Goal: Transaction & Acquisition: Purchase product/service

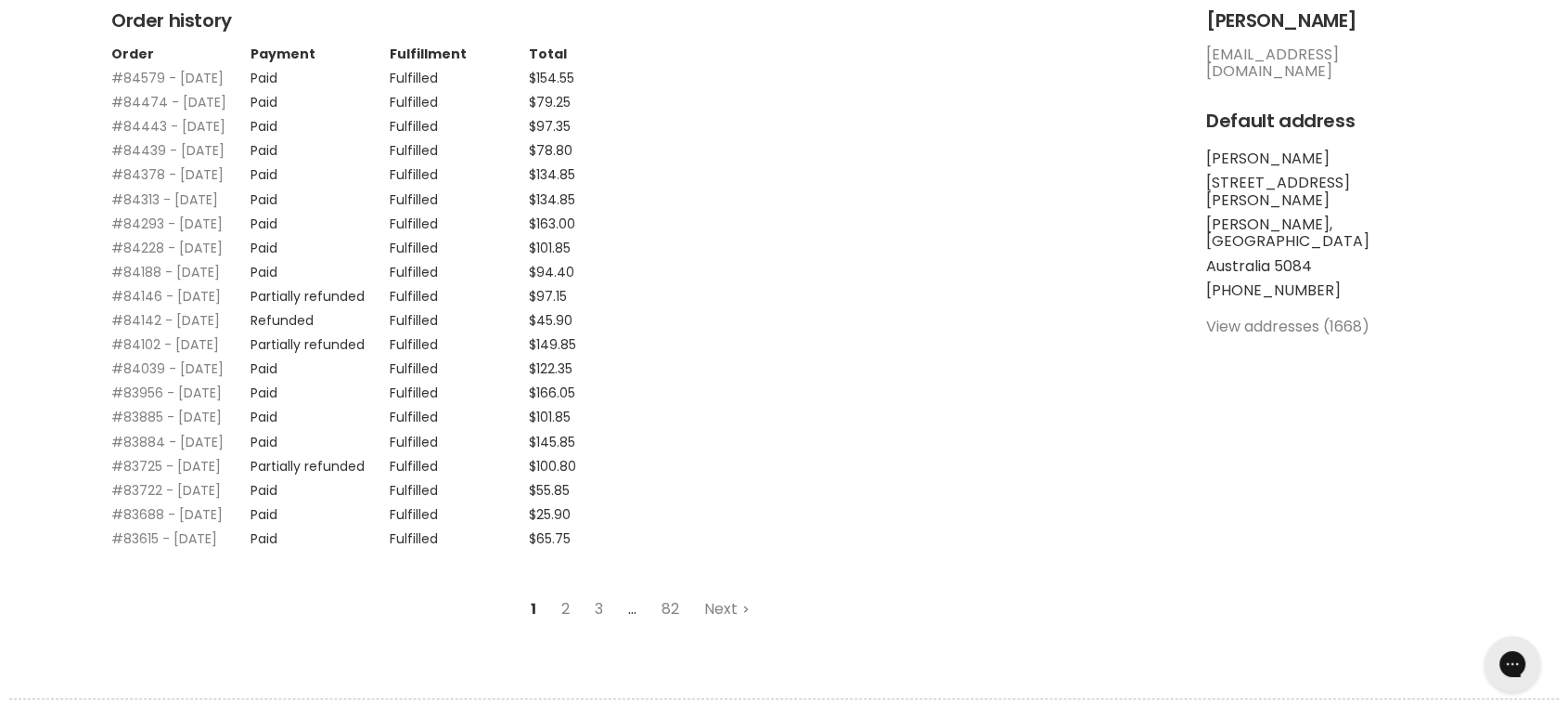
scroll to position [309, 0]
click at [126, 309] on link "#84146 - [DATE]" at bounding box center [165, 299] width 109 height 19
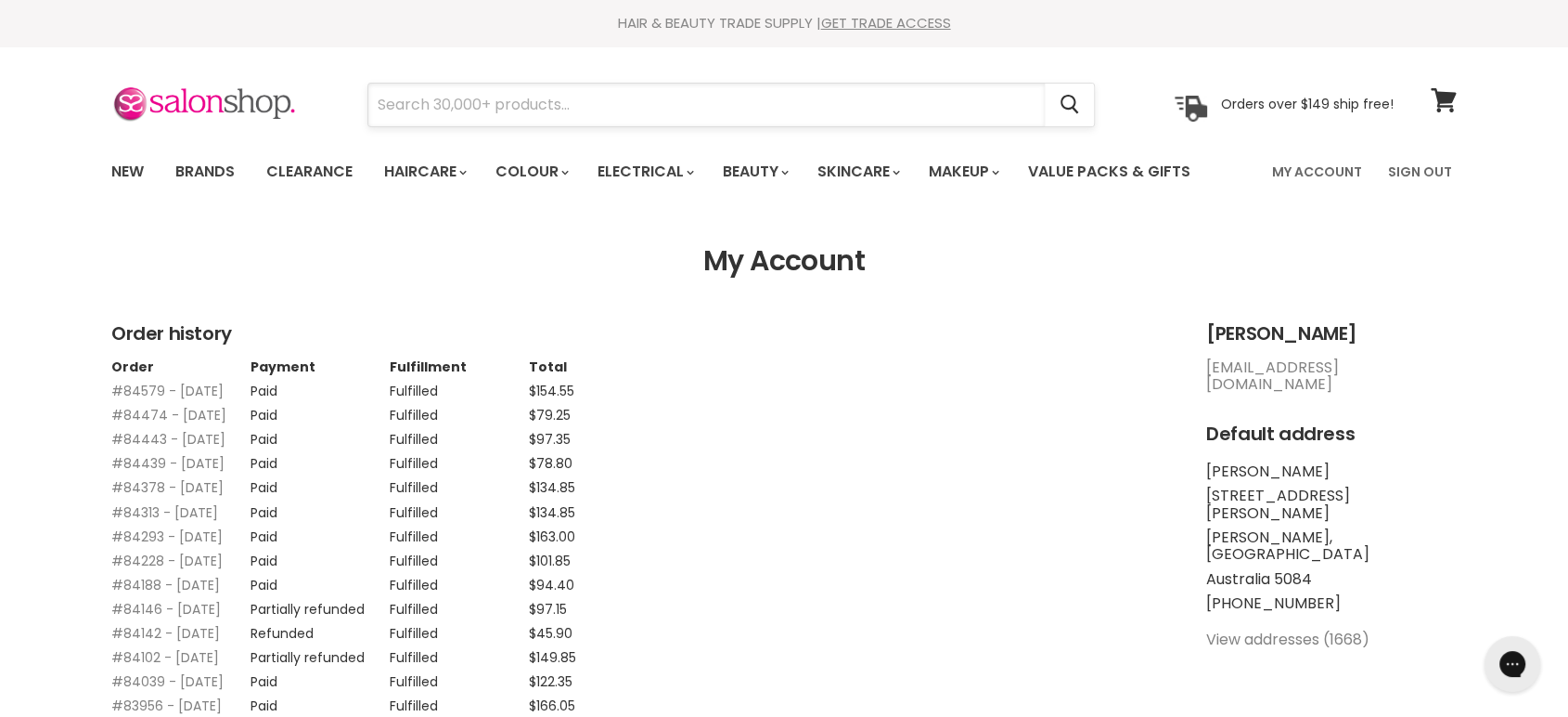
click at [436, 88] on input "Search" at bounding box center [707, 104] width 676 height 42
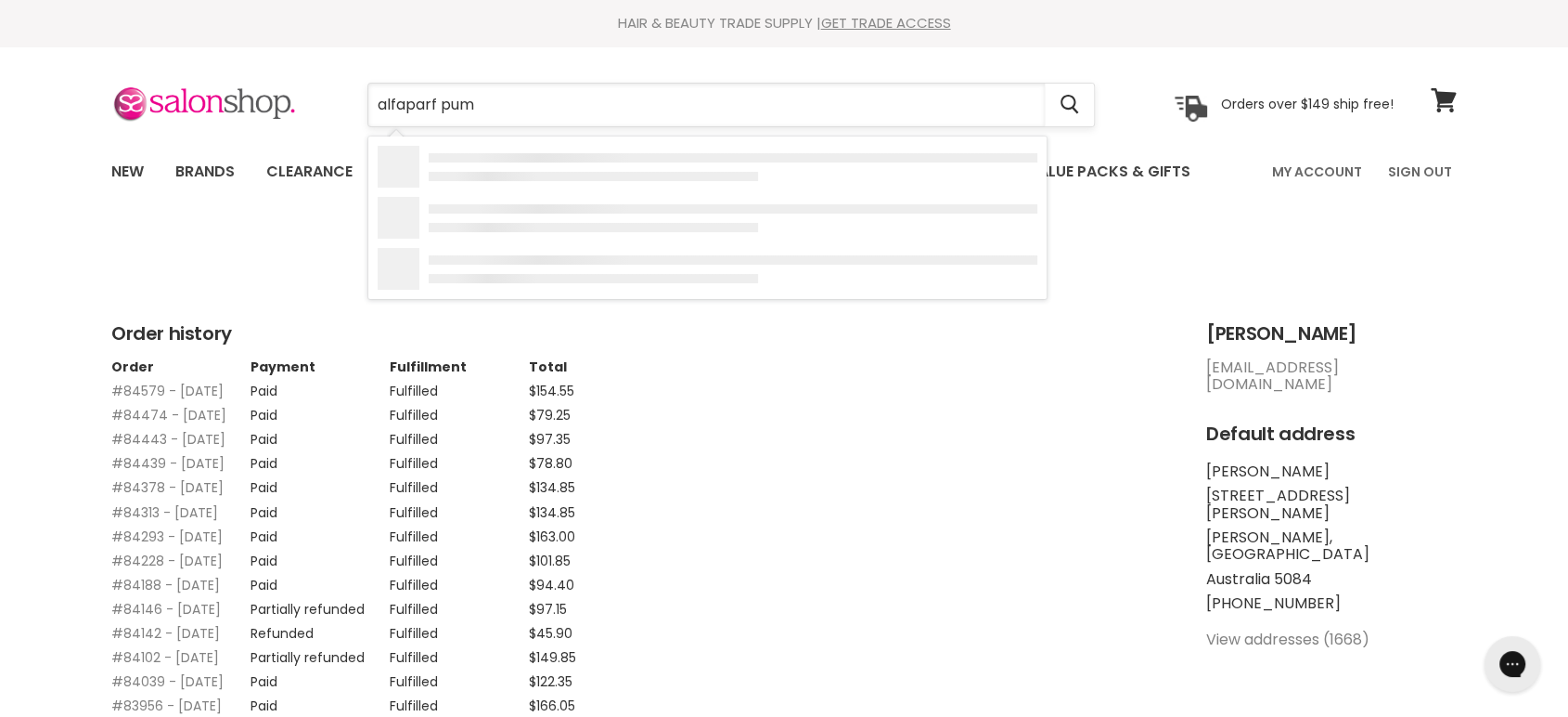
type input "alfaparf pump"
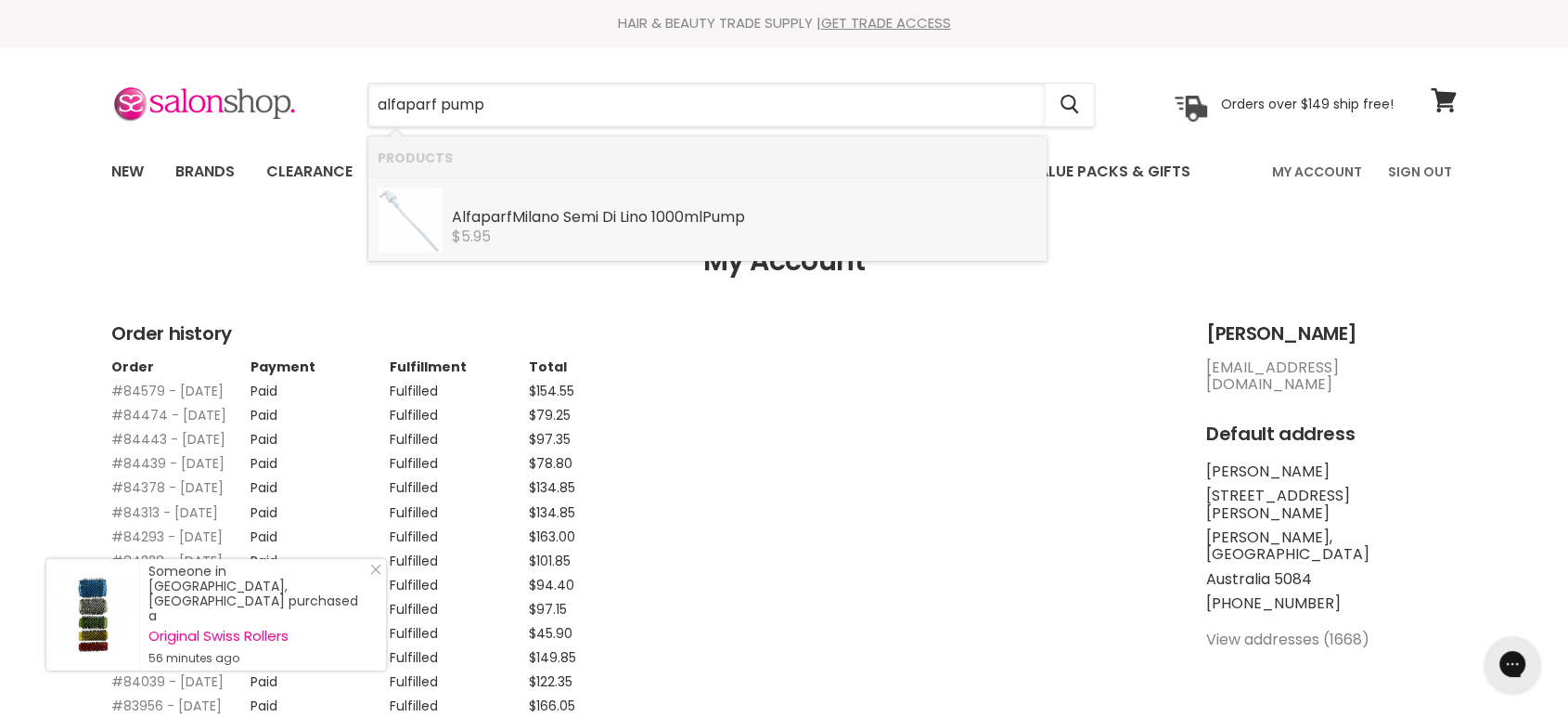
click at [513, 226] on div "Alfaparf Milano Semi Di Lino 1000ml Pump" at bounding box center [745, 218] width 586 height 20
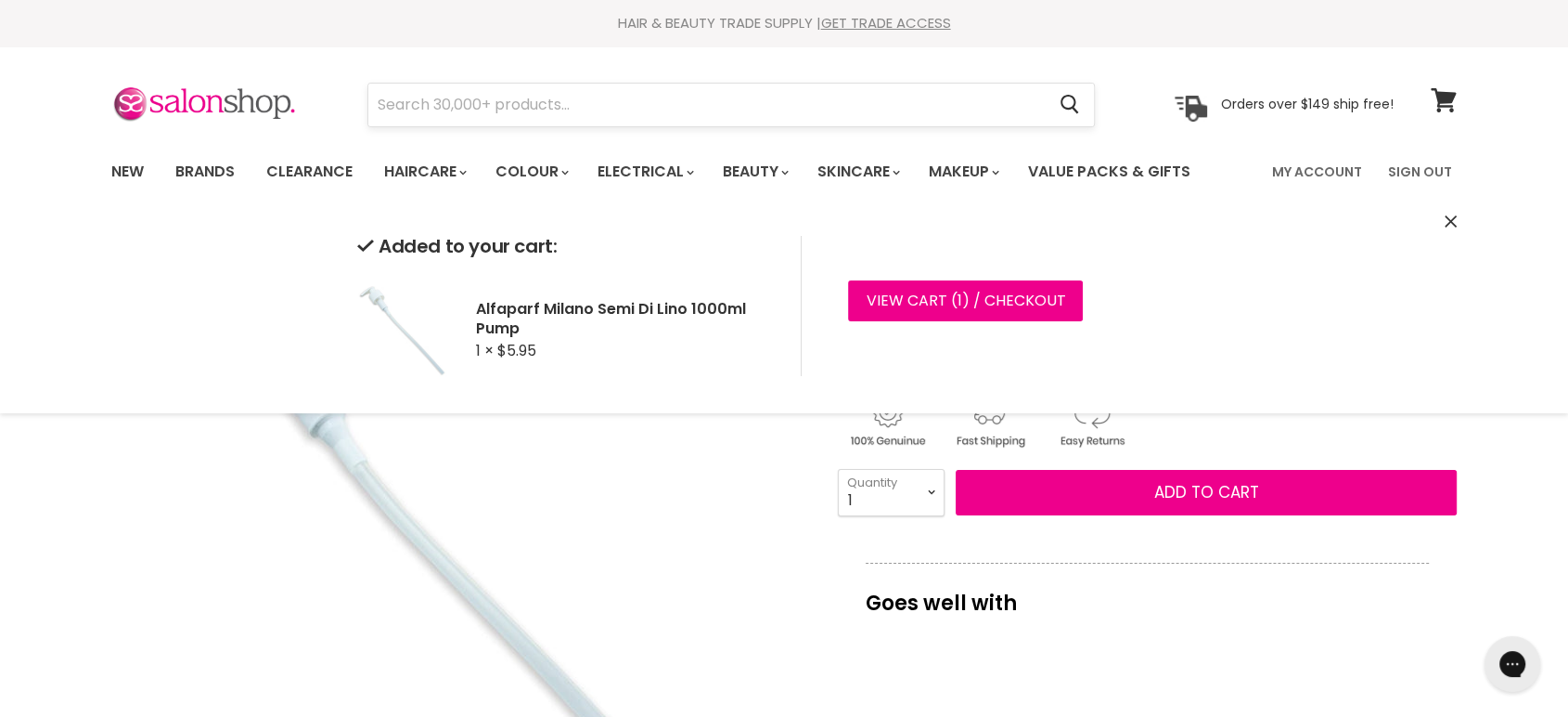
drag, startPoint x: 528, startPoint y: 98, endPoint x: 451, endPoint y: 101, distance: 77.1
click at [451, 101] on input "Search" at bounding box center [707, 104] width 676 height 42
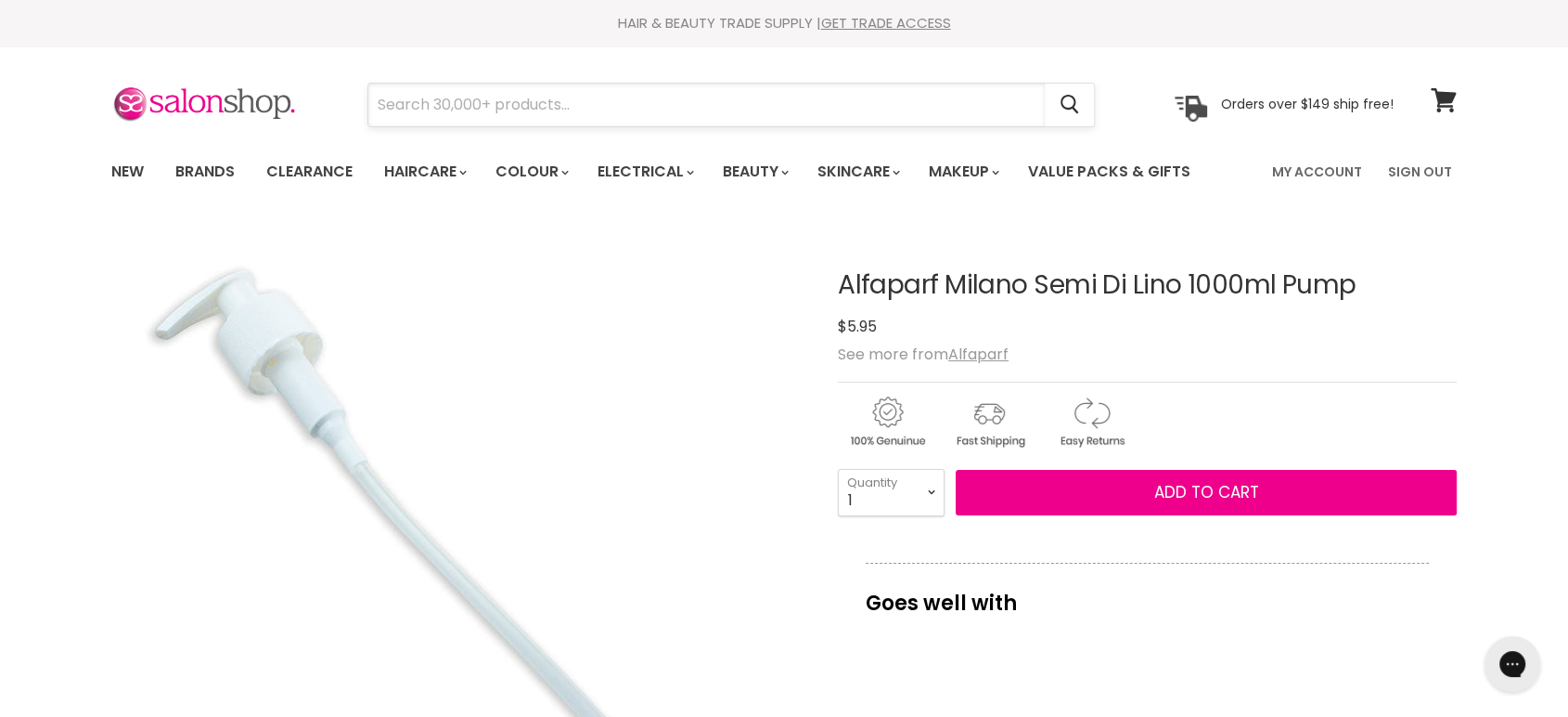
click at [451, 101] on input "Search" at bounding box center [707, 104] width 676 height 42
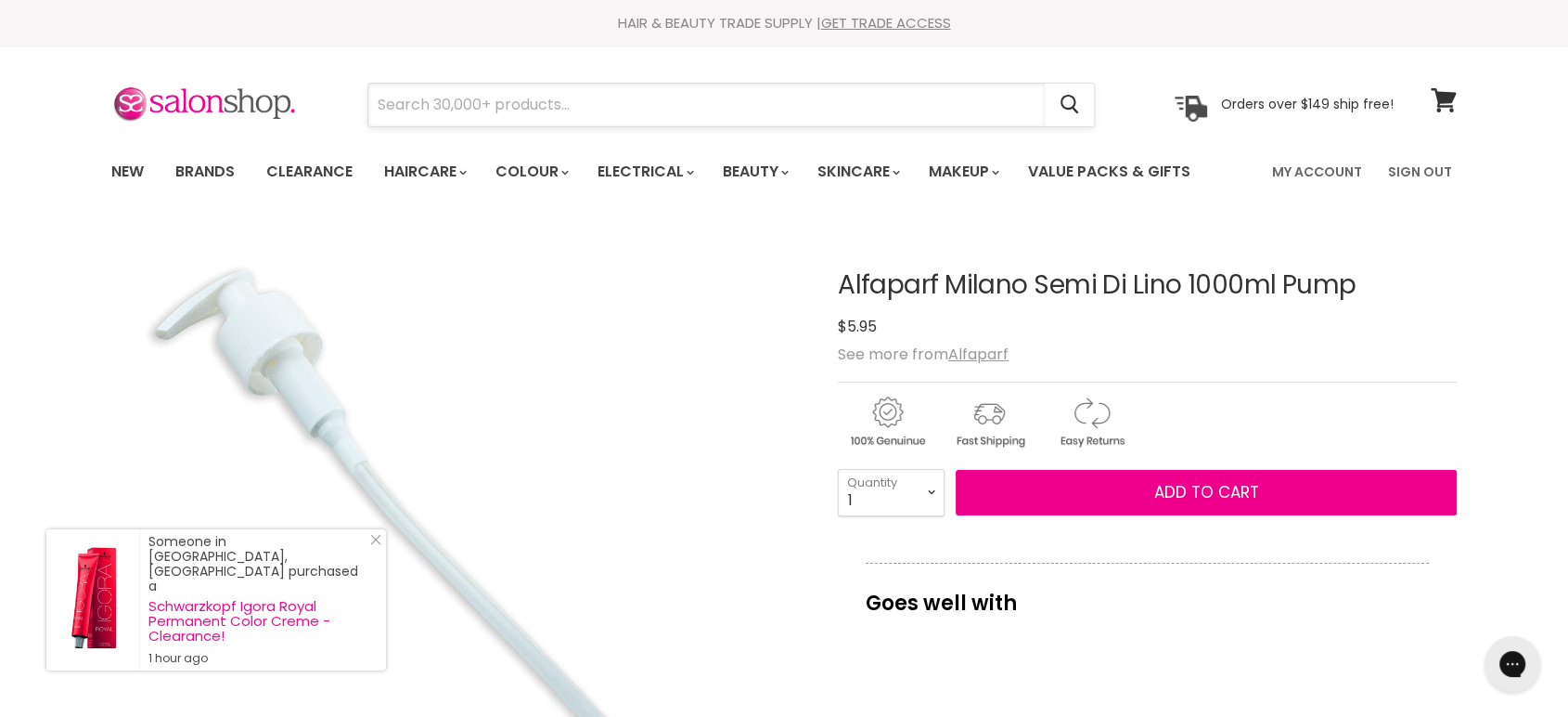
paste input "Alfaparf Semi Di Lino Reconstruction"
type input "Alfaparf Semi Di Lino Reconstruction"
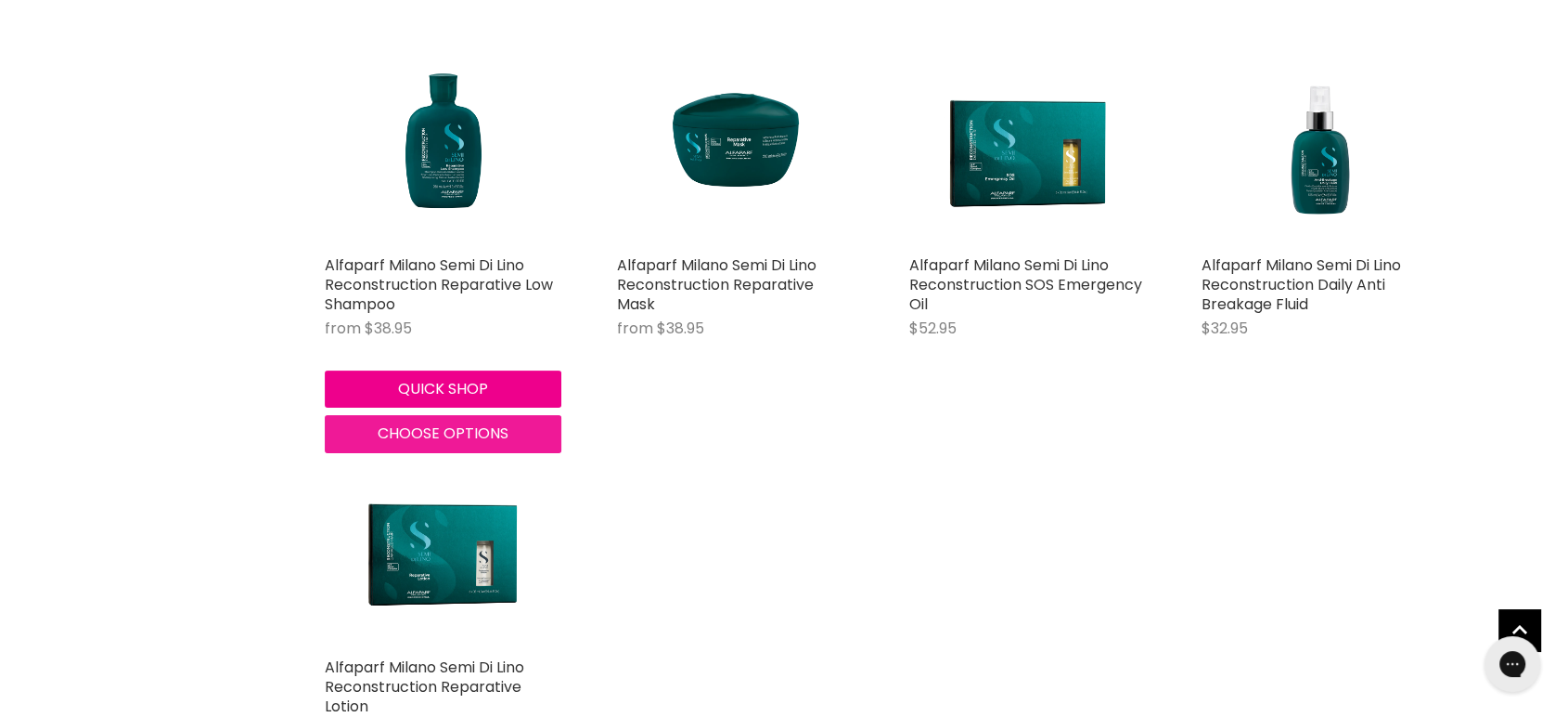
click at [421, 432] on span "Choose options" at bounding box center [442, 433] width 131 height 22
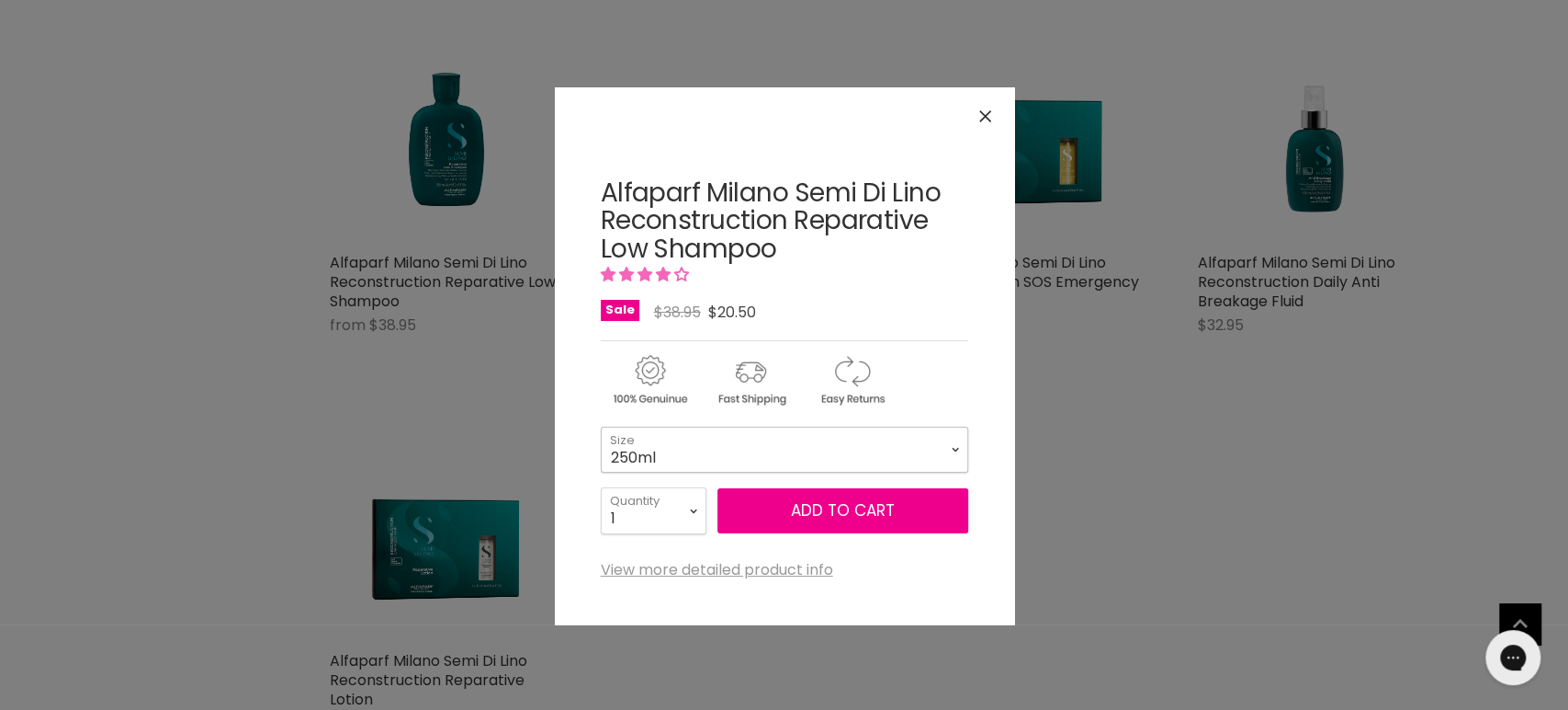
click at [685, 449] on select "250ml 1 Litre" at bounding box center [784, 449] width 368 height 46
click at [601, 427] on select "250ml 1 Litre" at bounding box center [784, 449] width 368 height 46
select select "1 Litre"
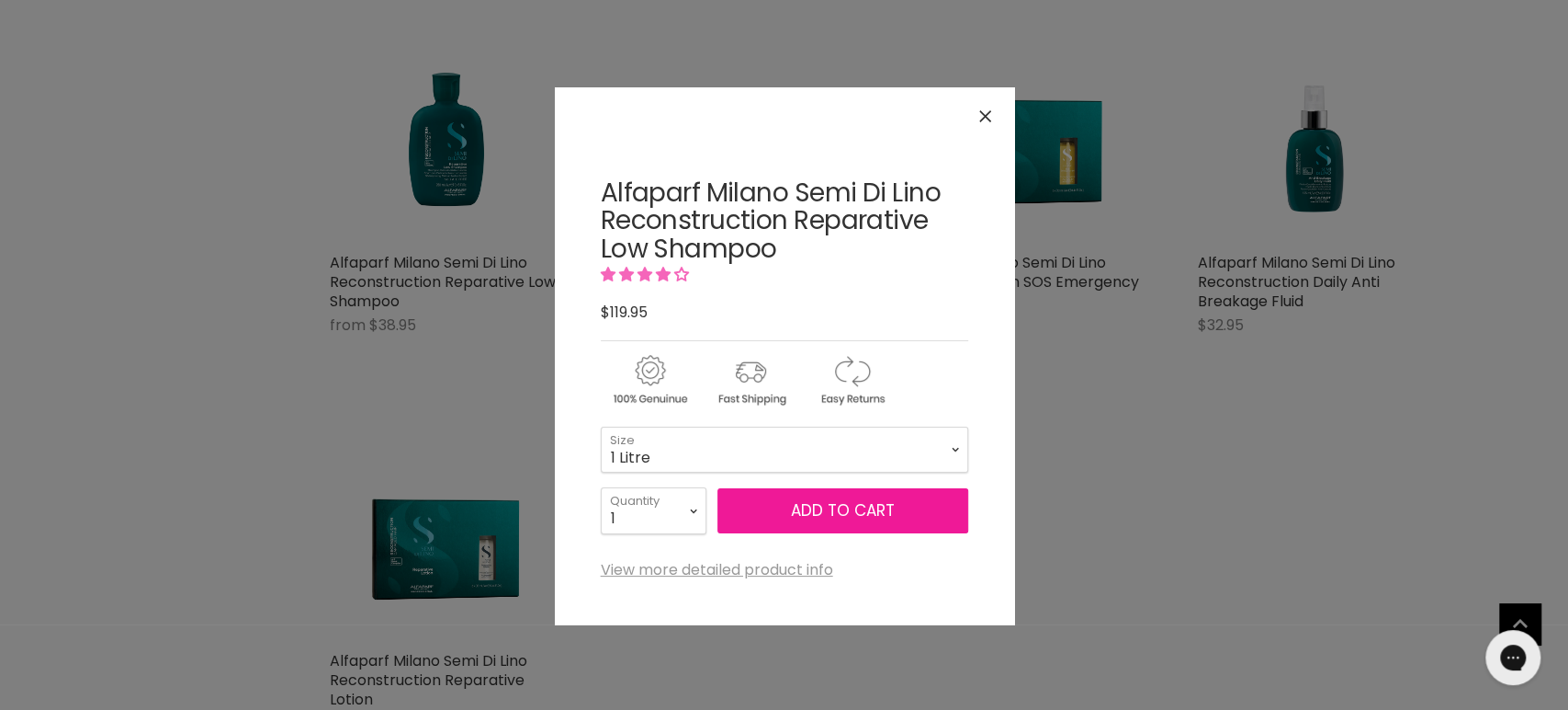
click at [801, 513] on button "Add to cart" at bounding box center [843, 510] width 251 height 46
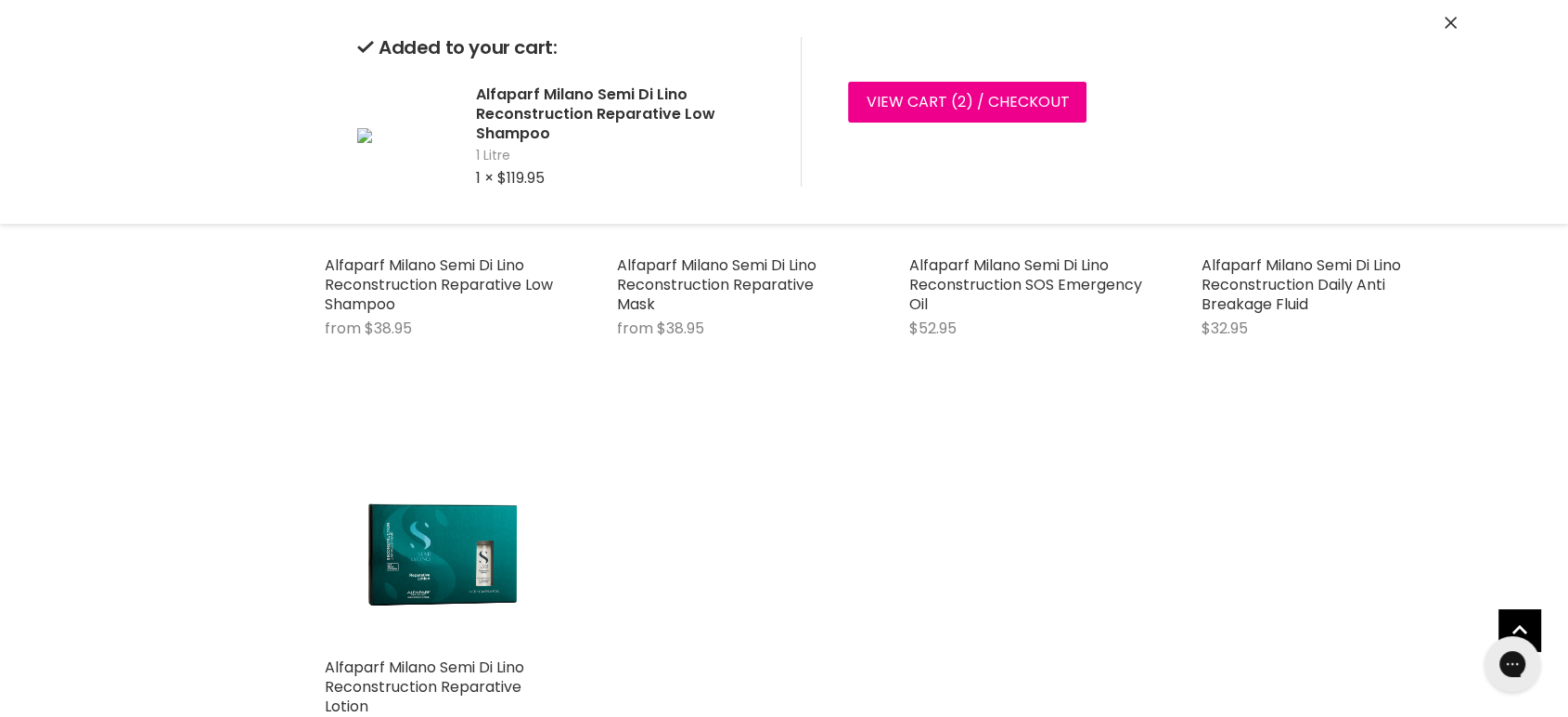
click at [1444, 24] on icon "Close" at bounding box center [1450, 23] width 12 height 12
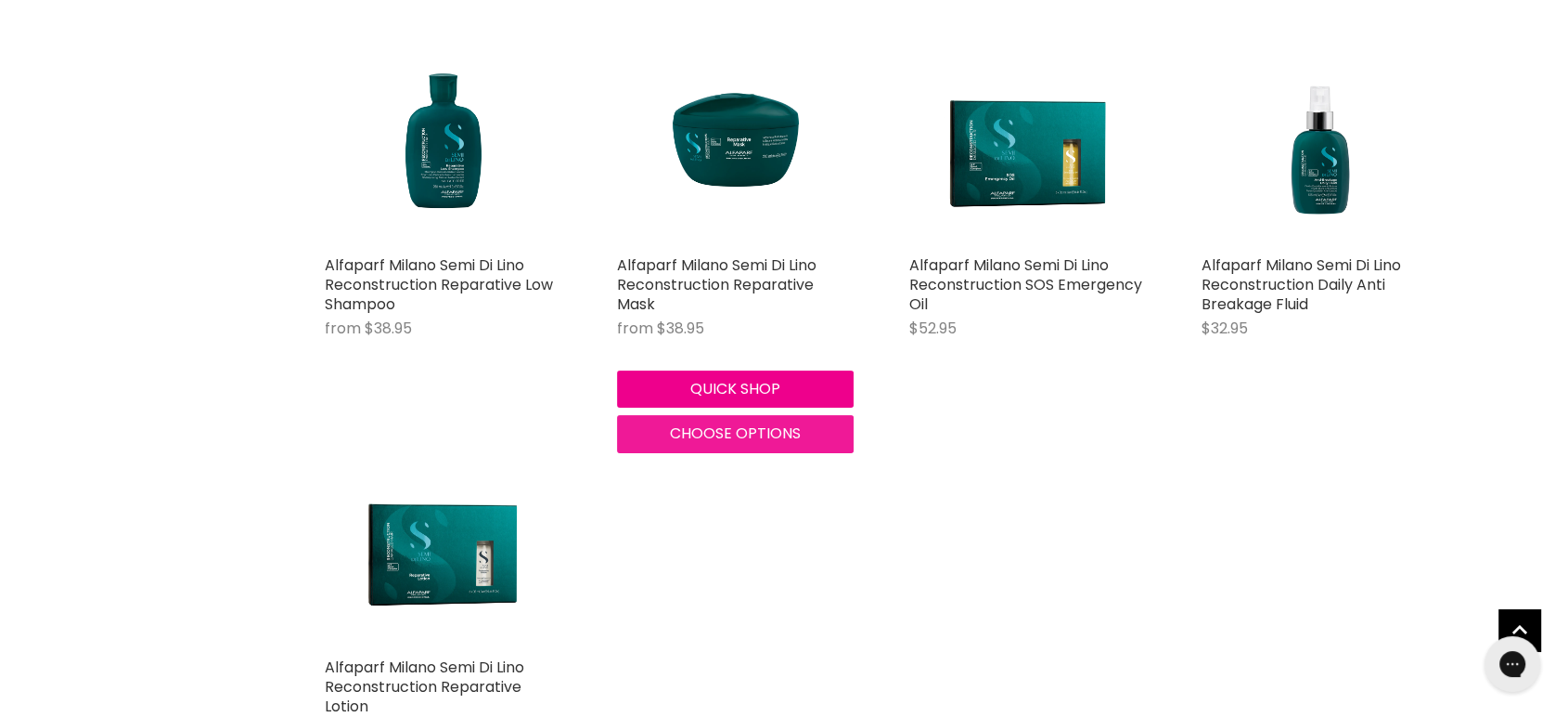
click at [690, 434] on span "Choose options" at bounding box center [734, 433] width 131 height 22
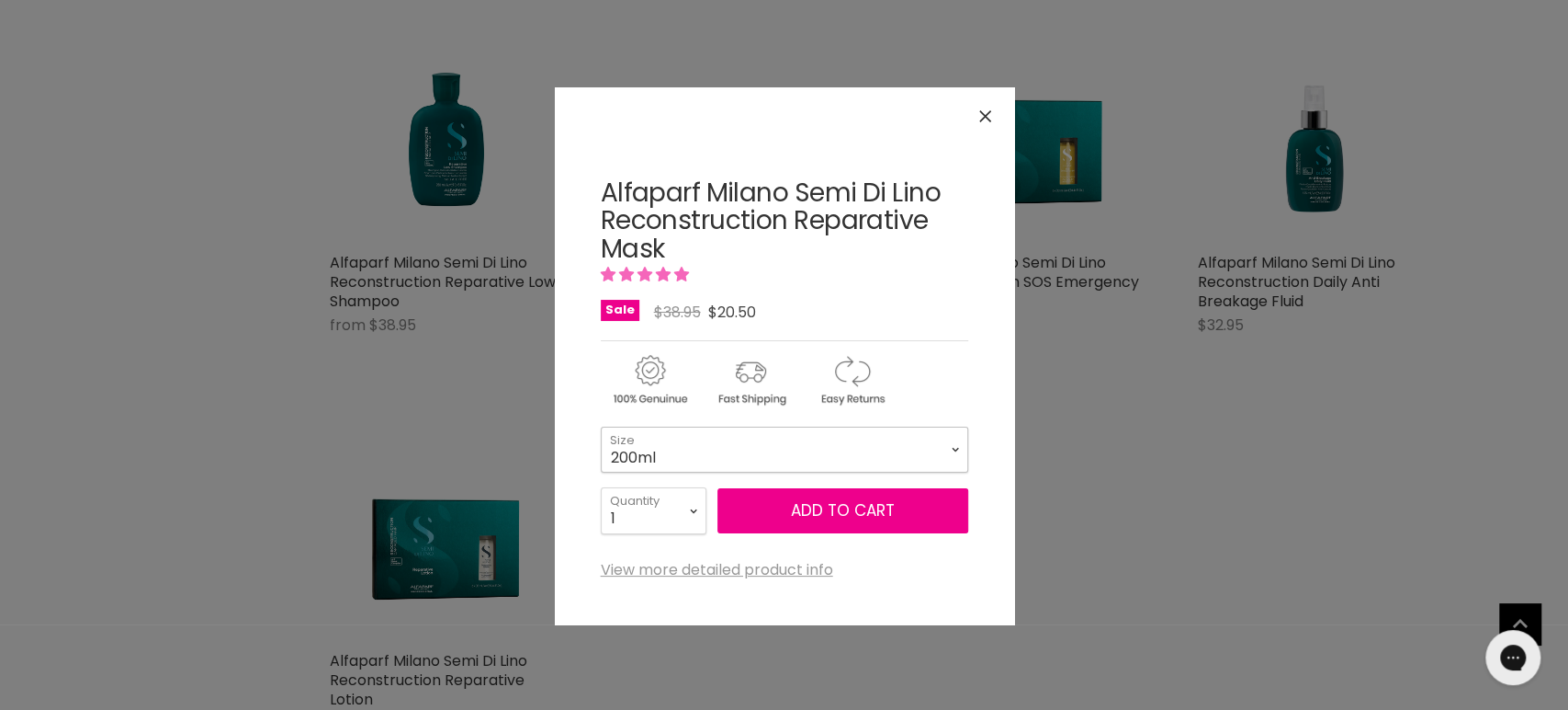
click at [680, 452] on select "200ml 500ml" at bounding box center [784, 449] width 368 height 46
click at [601, 427] on select "200ml 500ml" at bounding box center [784, 449] width 368 height 46
select select "500ml"
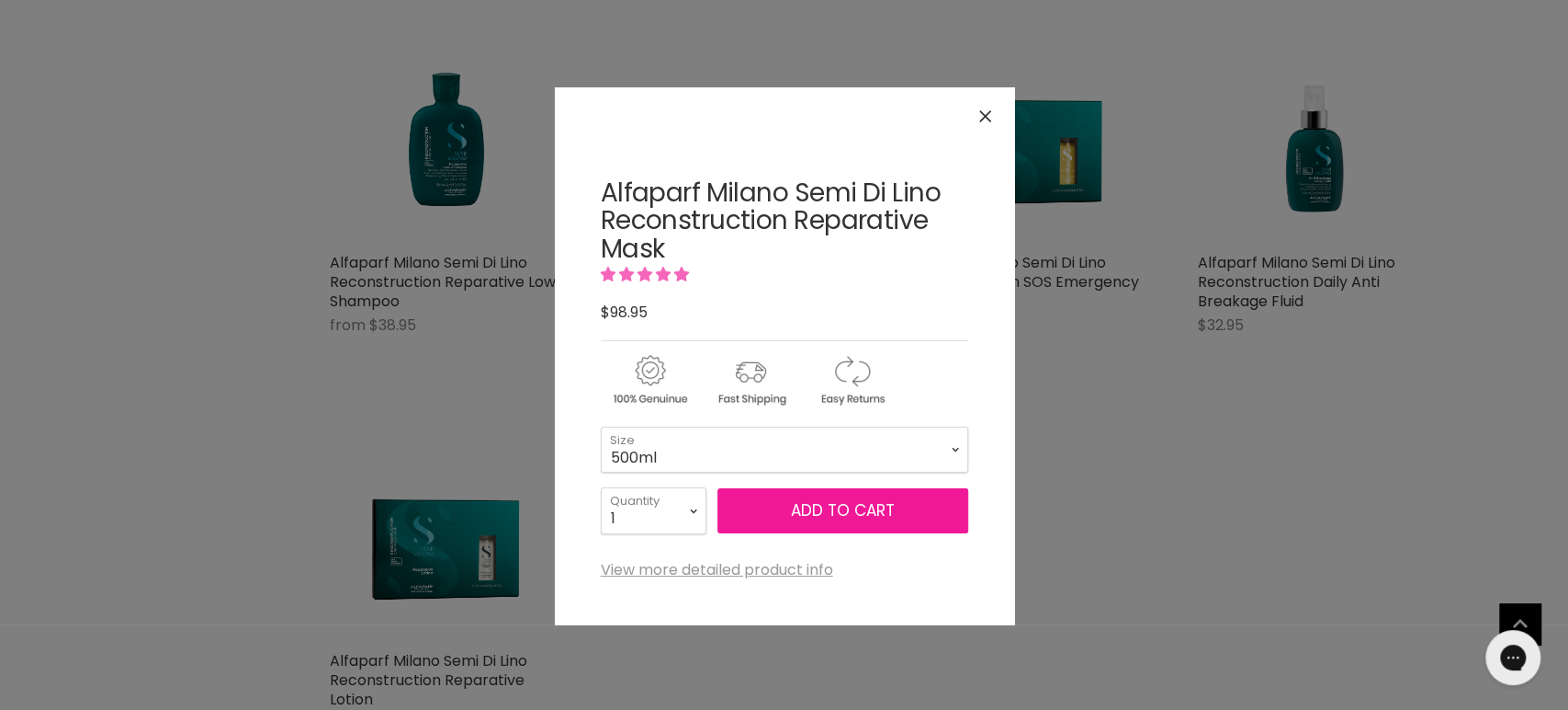
click at [831, 515] on button "Add to cart" at bounding box center [843, 510] width 251 height 46
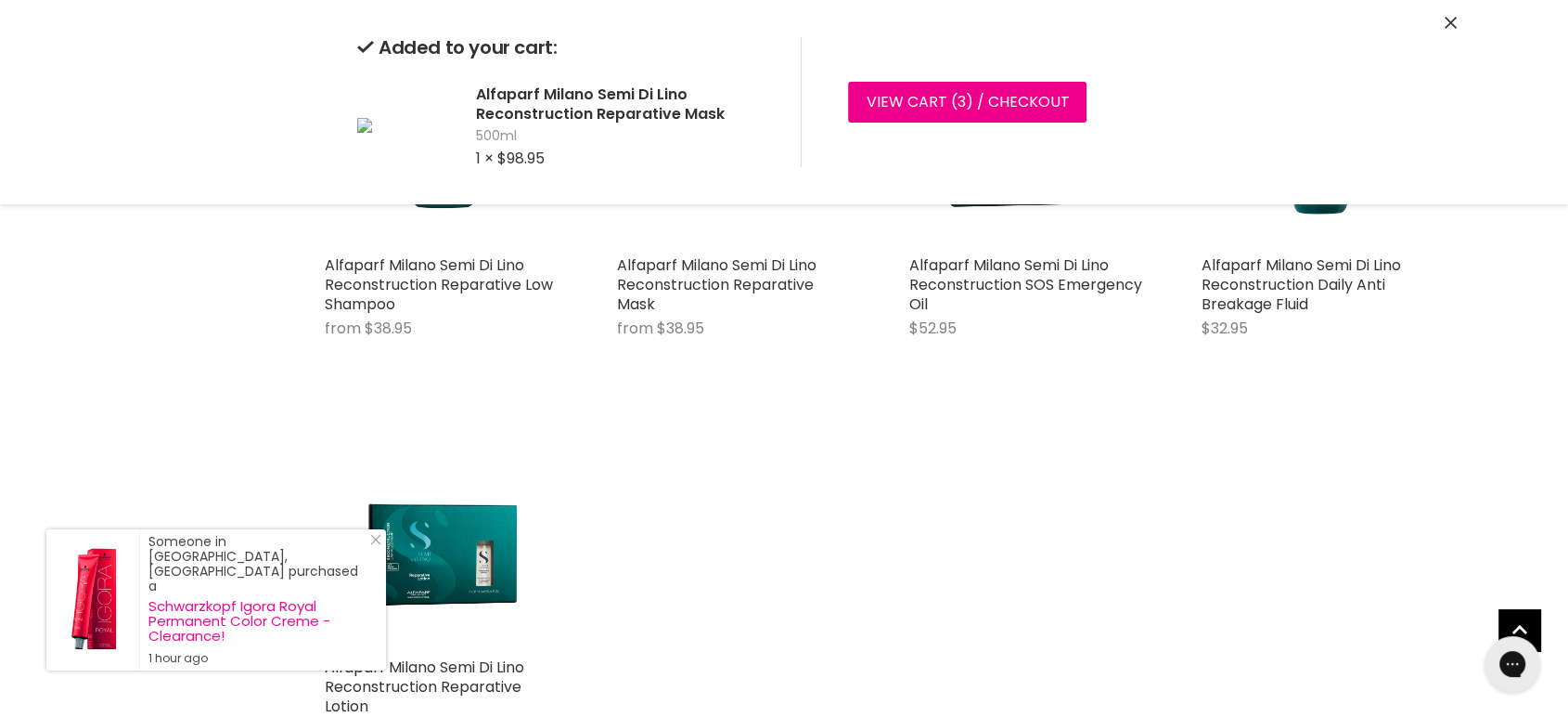
click at [1451, 19] on icon "Close" at bounding box center [1450, 23] width 12 height 12
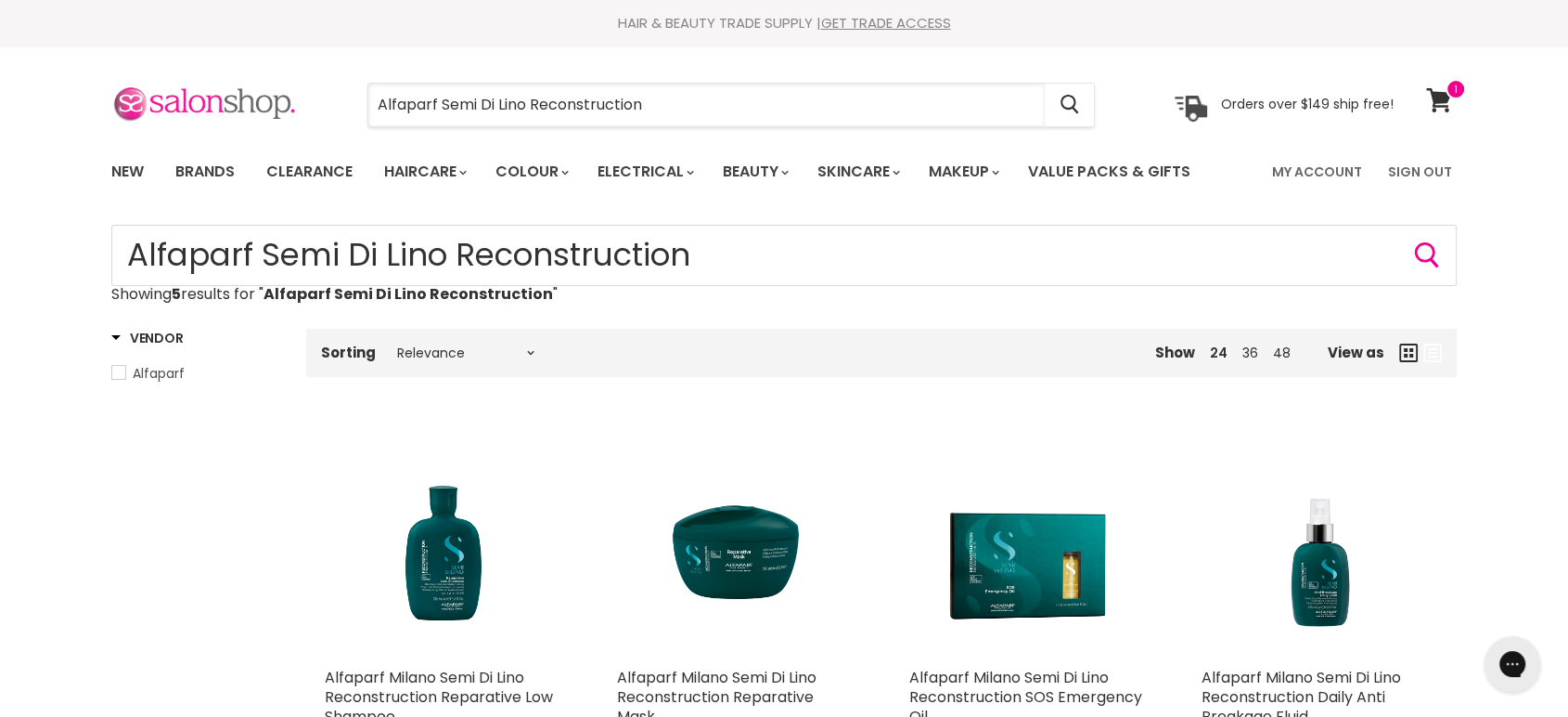
drag, startPoint x: 647, startPoint y: 106, endPoint x: 267, endPoint y: 108, distance: 380.0
click at [267, 108] on div "Alfaparf Semi Di Lino Reconstruction Cancel Orders over $149 ship free!" at bounding box center [752, 104] width 1282 height 42
paste input "Alfaparf Milano Semi Di Lino Sublime The Original Cristalli Liquid"
type input "Alfaparf Milano Semi Di Lino Sublime The Original Cristalli Liquid"
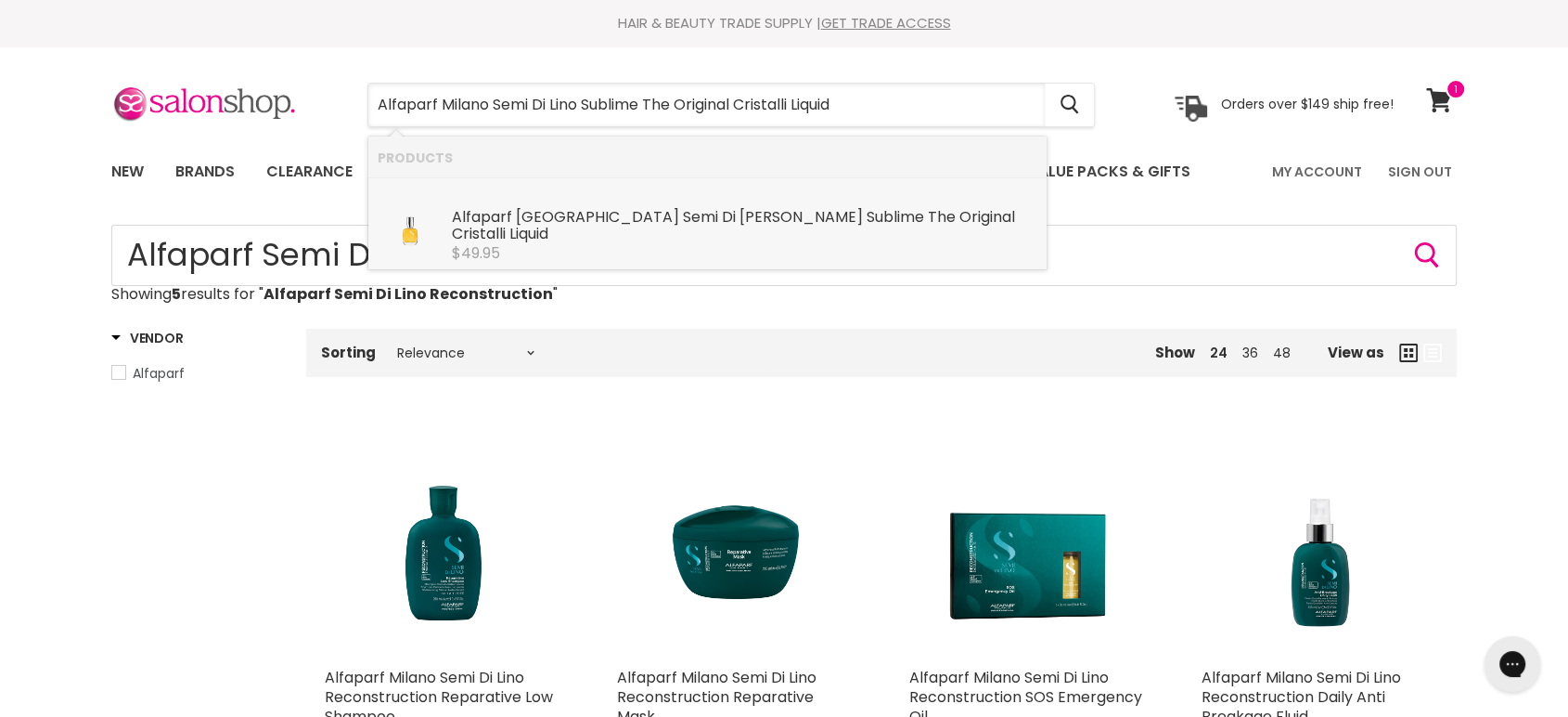
click at [551, 208] on b "Milano" at bounding box center [598, 217] width 163 height 22
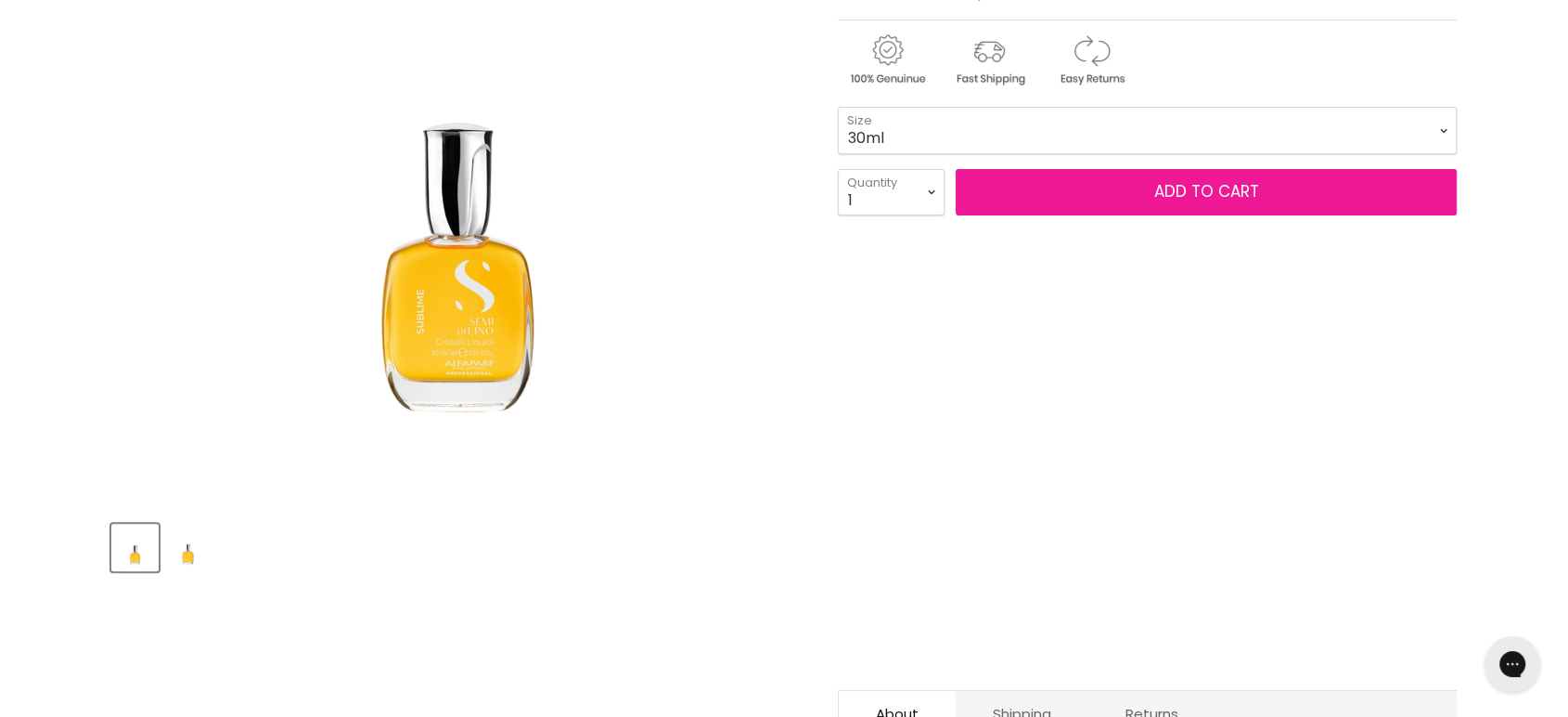
click at [1160, 194] on span "Add to cart" at bounding box center [1206, 191] width 105 height 23
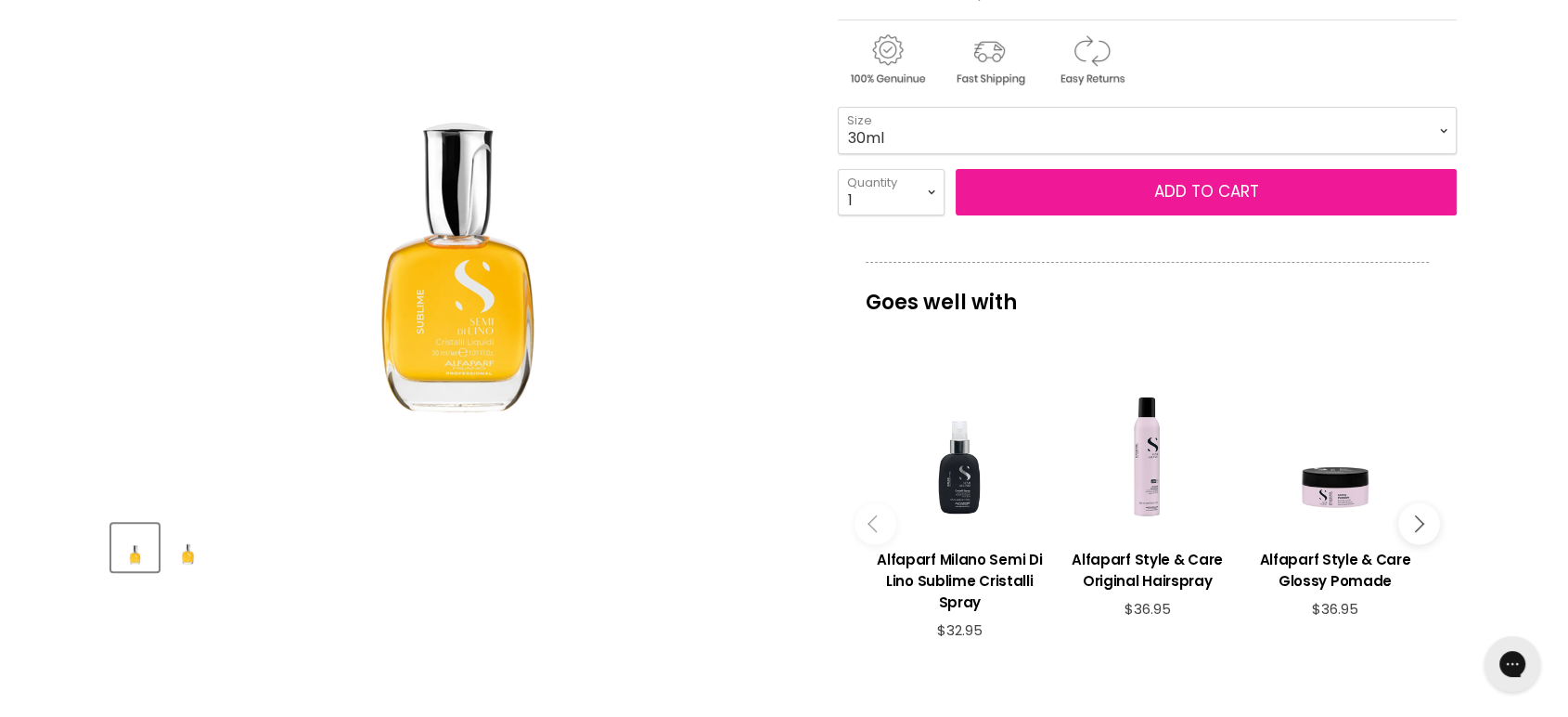
click at [1053, 194] on button "Add to cart" at bounding box center [1206, 192] width 501 height 46
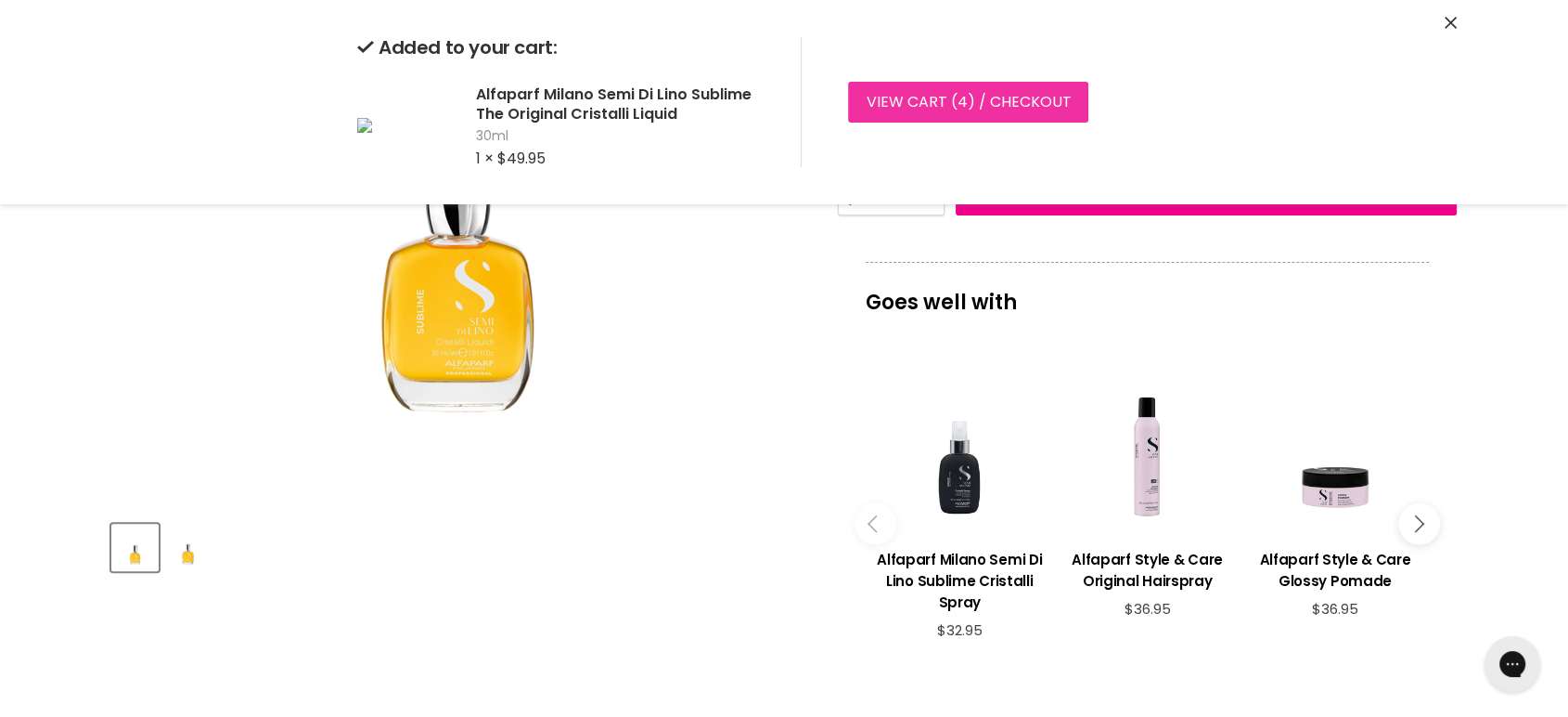
click at [923, 91] on link "View cart ( 4 ) / Checkout" at bounding box center [968, 102] width 240 height 41
